Goal: Information Seeking & Learning: Learn about a topic

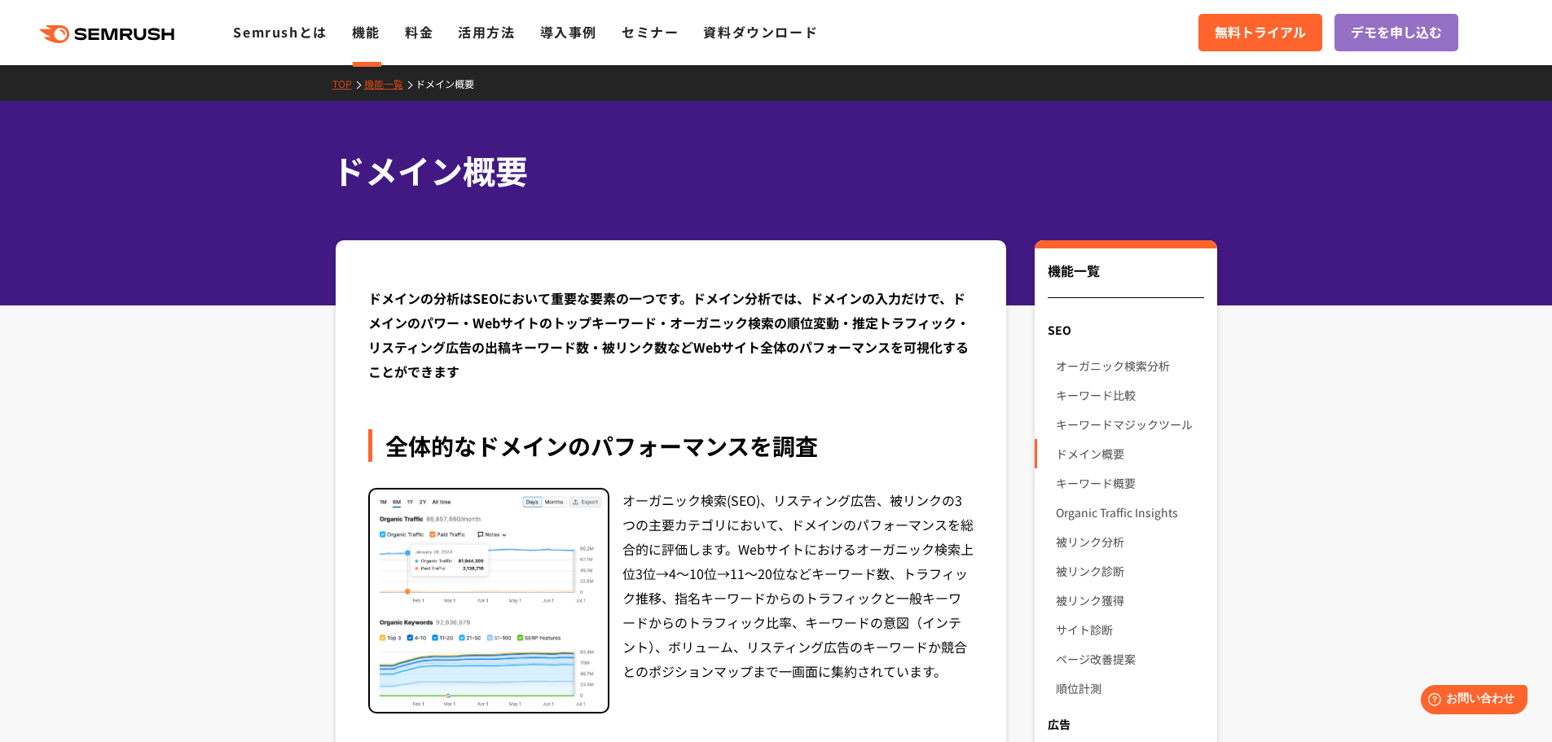
click at [522, 580] on img at bounding box center [489, 601] width 238 height 223
drag, startPoint x: 759, startPoint y: 585, endPoint x: 796, endPoint y: 563, distance: 42.7
click at [786, 575] on div "オーガニック検索(SEO)、リスティング広告、被リンクの3つの主要カテゴリにおいて、ドメインのパフォーマンスを総合的に評価します。Webサイトにおけるオーガニ…" at bounding box center [798, 601] width 352 height 226
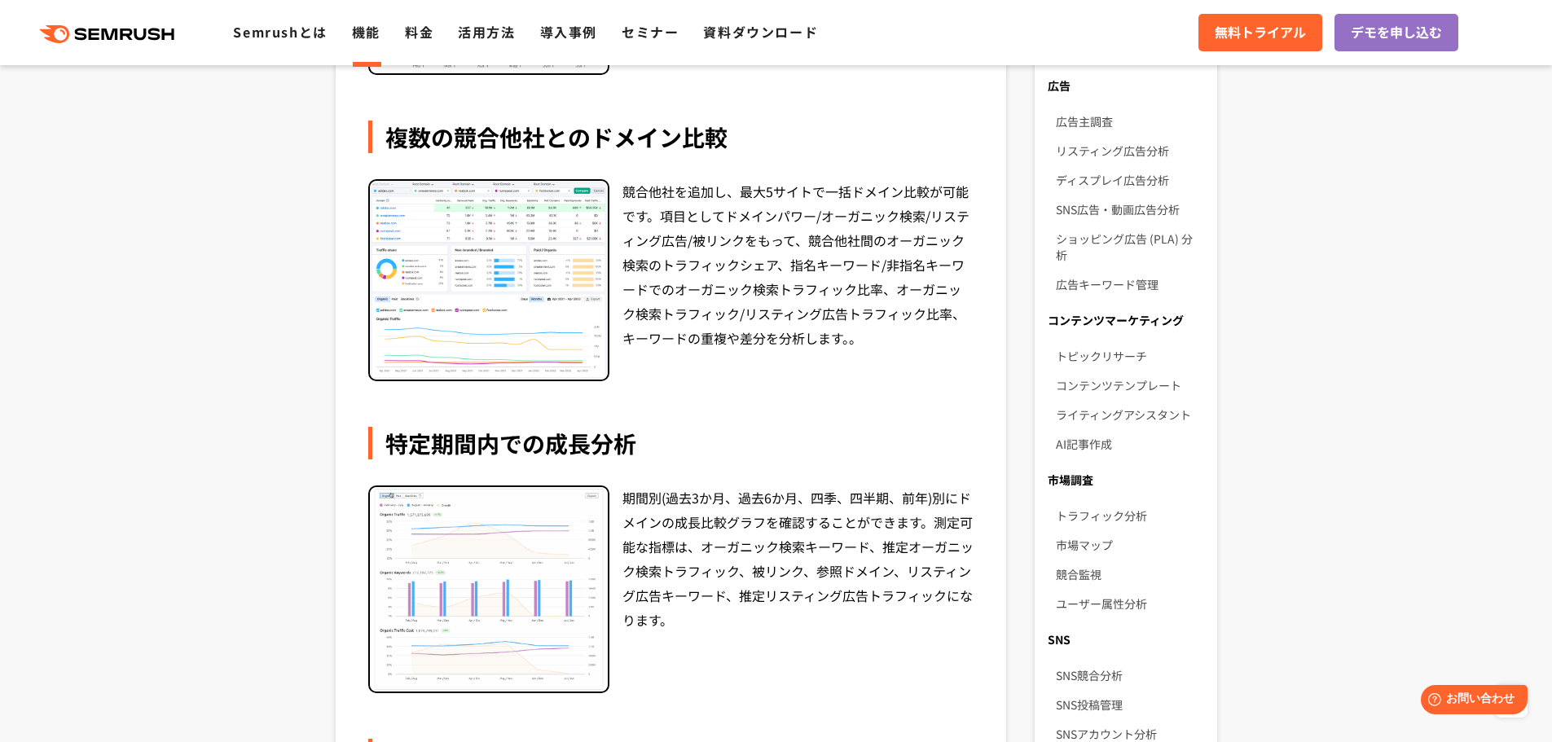
scroll to position [815, 0]
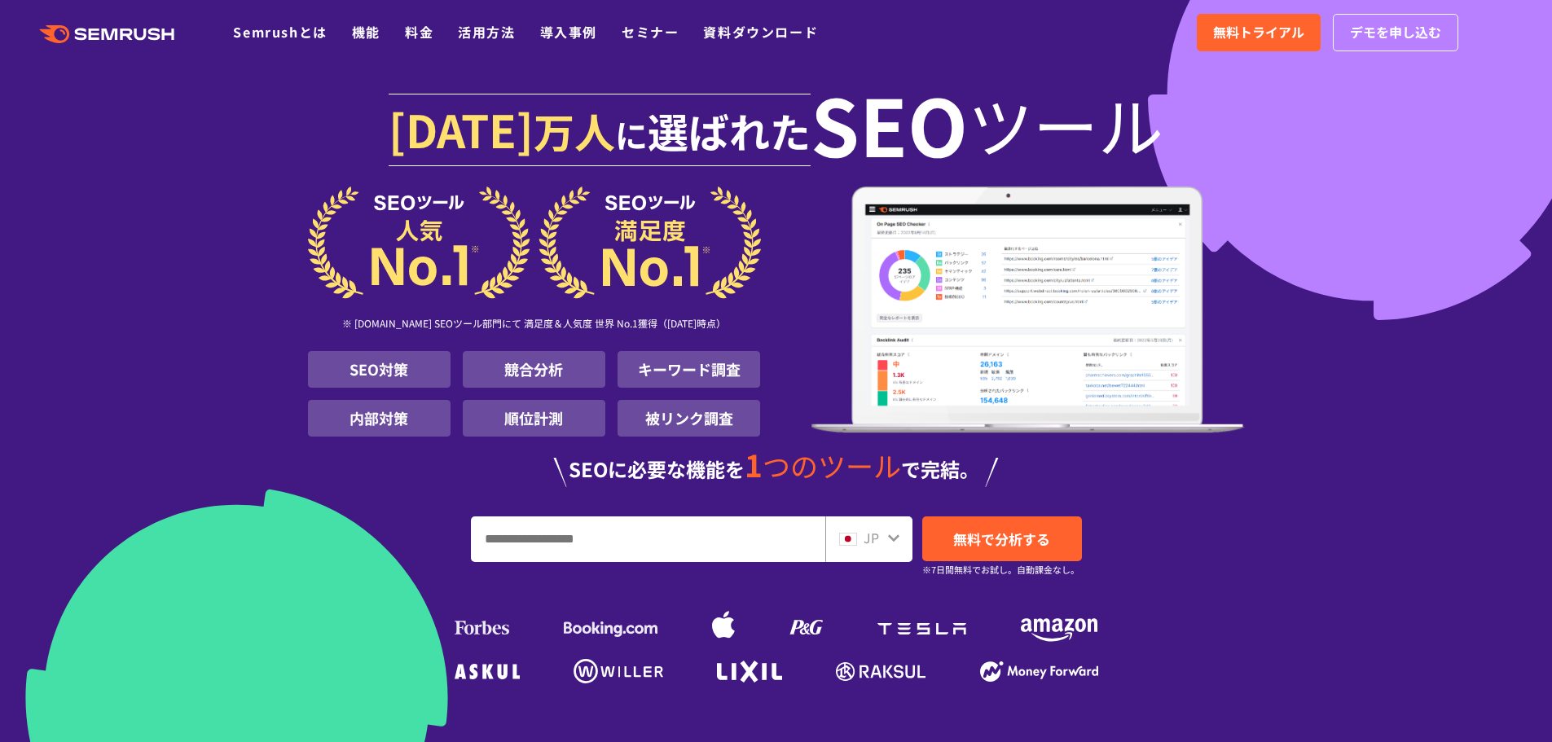
click at [676, 540] on input "URL、キーワードを入力してください" at bounding box center [648, 539] width 353 height 44
type input "**********"
click at [1022, 543] on span "無料で分析する" at bounding box center [1001, 539] width 97 height 20
